Goal: Task Accomplishment & Management: Manage account settings

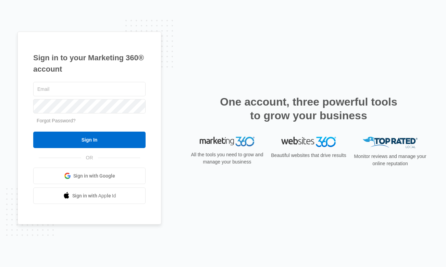
type input "[PERSON_NAME][EMAIL_ADDRESS][DOMAIN_NAME]"
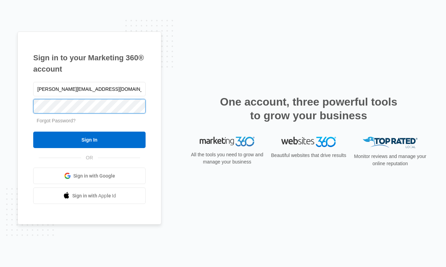
click at [89, 140] on input "Sign In" at bounding box center [89, 139] width 112 height 16
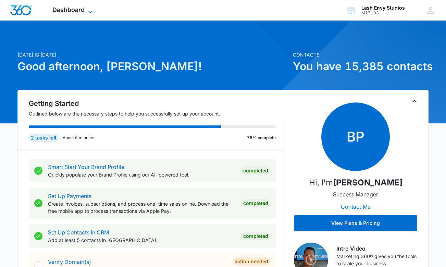
click at [81, 10] on span "Dashboard" at bounding box center [68, 9] width 32 height 7
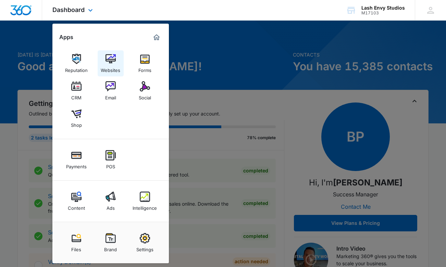
click at [110, 63] on img at bounding box center [110, 59] width 10 height 10
